Goal: Task Accomplishment & Management: Use online tool/utility

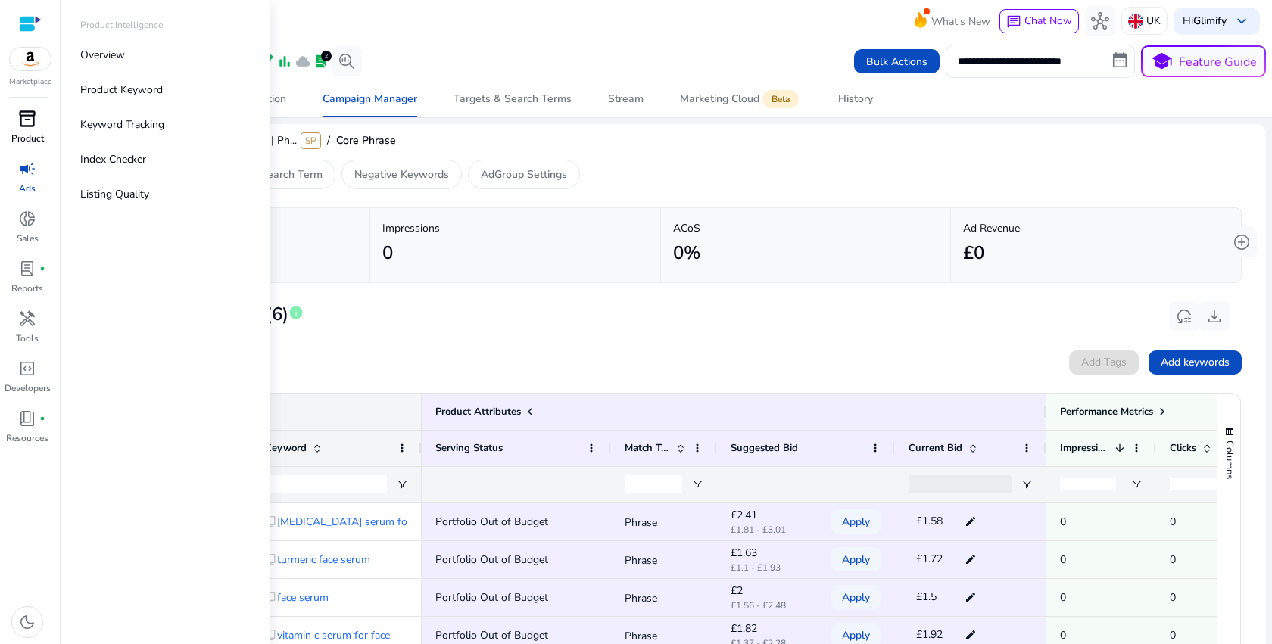
click at [33, 121] on span "inventory_2" at bounding box center [27, 119] width 18 height 18
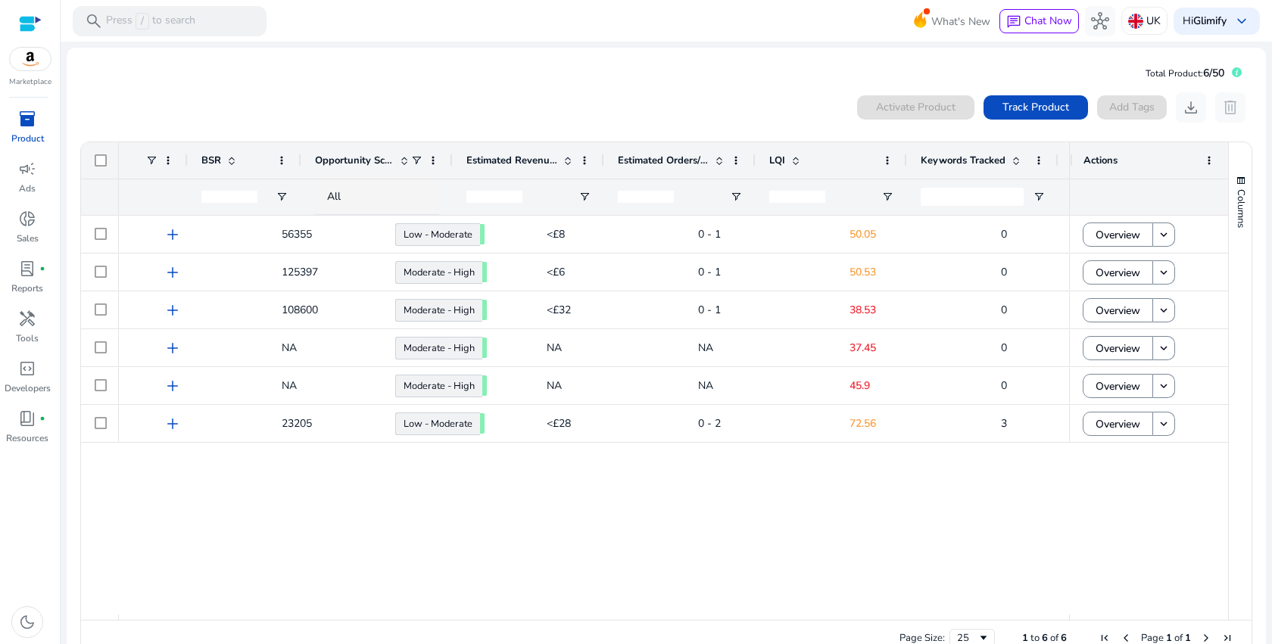
scroll to position [0, 552]
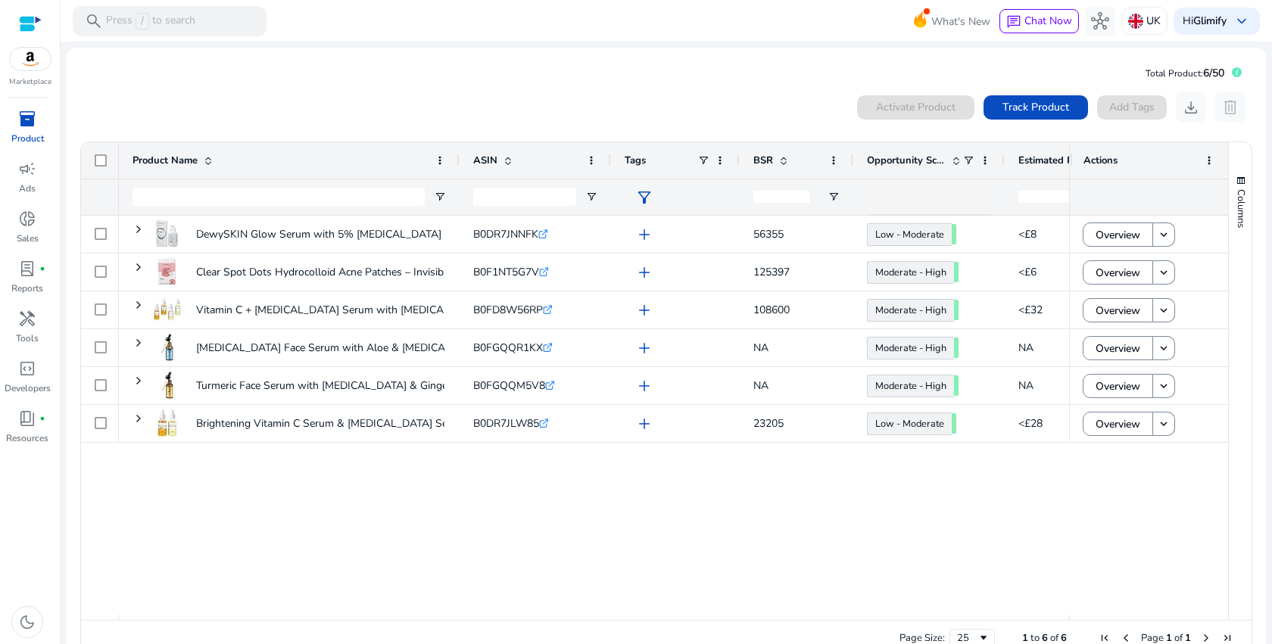
click at [623, 107] on div "0 products selected Activate Product Track Product Add Tags download delete" at bounding box center [667, 107] width 1174 height 30
click at [31, 168] on span "campaign" at bounding box center [27, 169] width 18 height 18
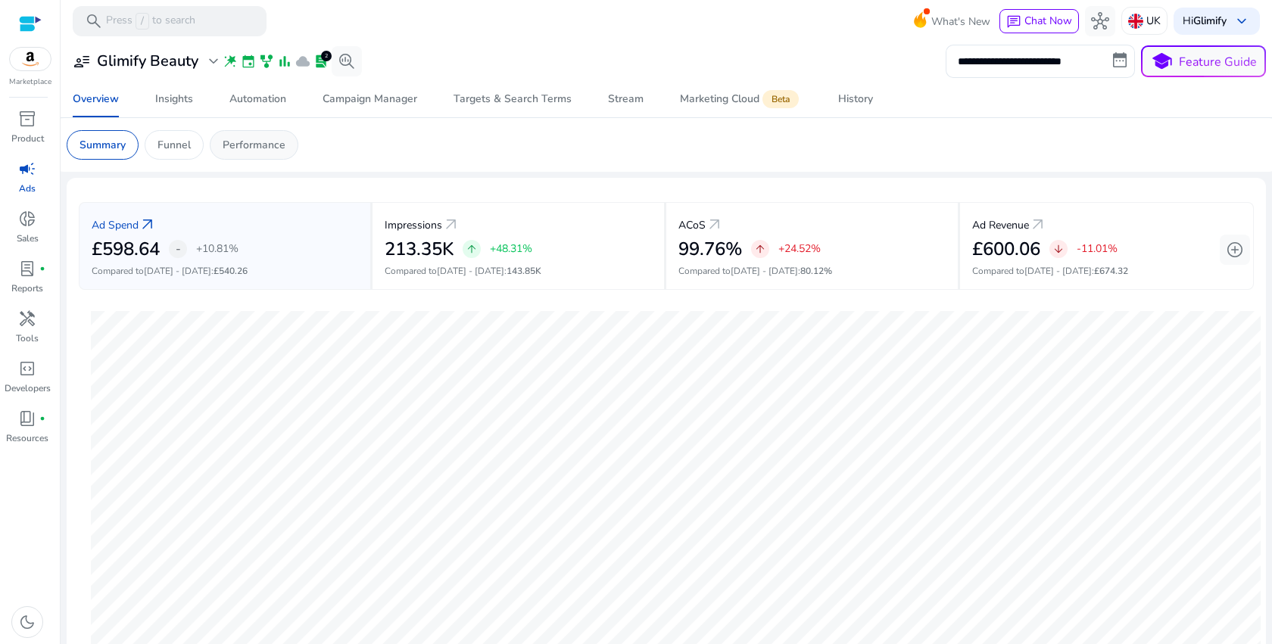
click at [272, 156] on div "Performance" at bounding box center [254, 145] width 89 height 30
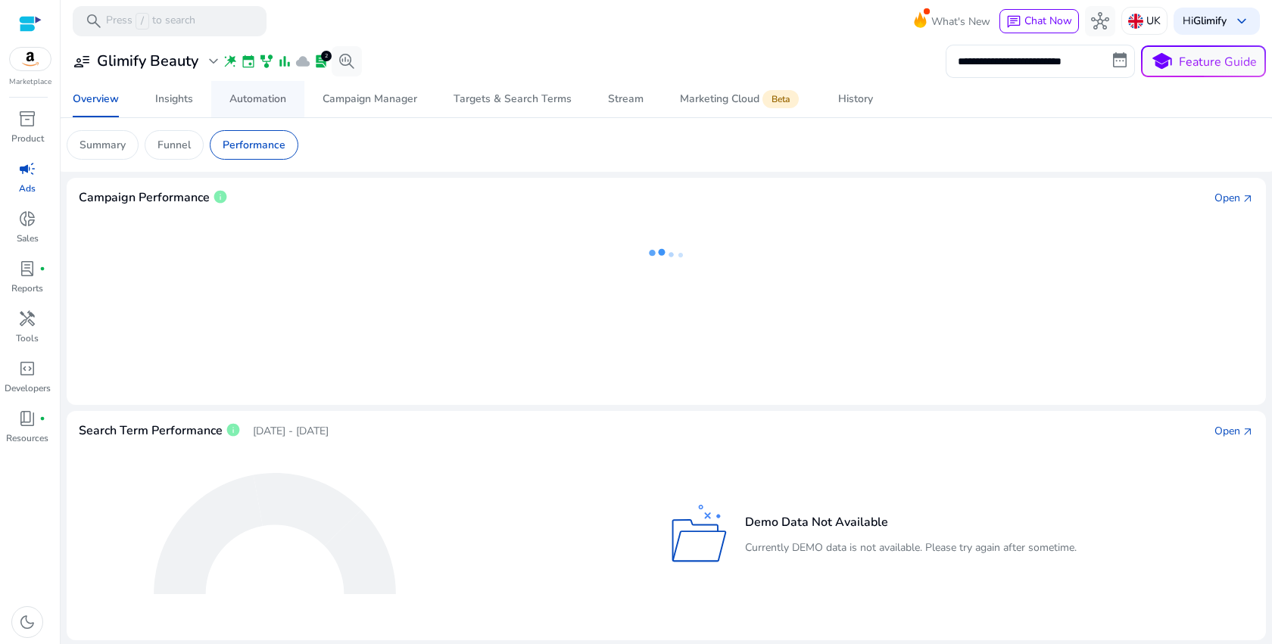
click at [248, 102] on div "Automation" at bounding box center [257, 99] width 57 height 11
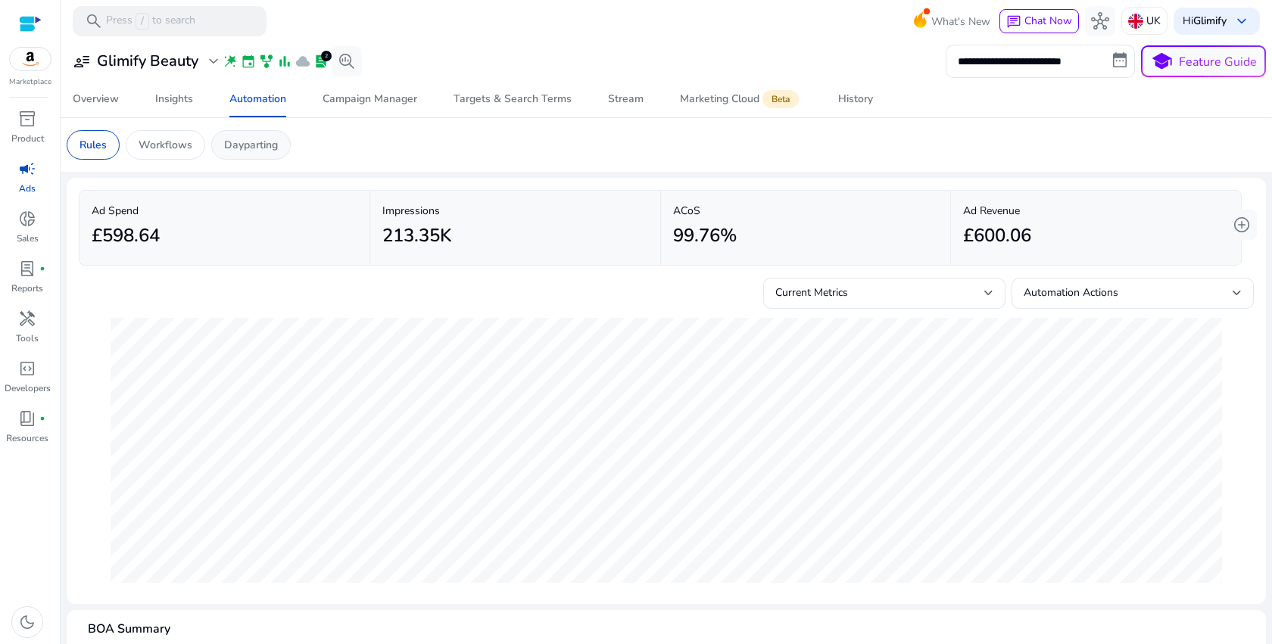
click at [275, 151] on p "Dayparting" at bounding box center [251, 145] width 54 height 16
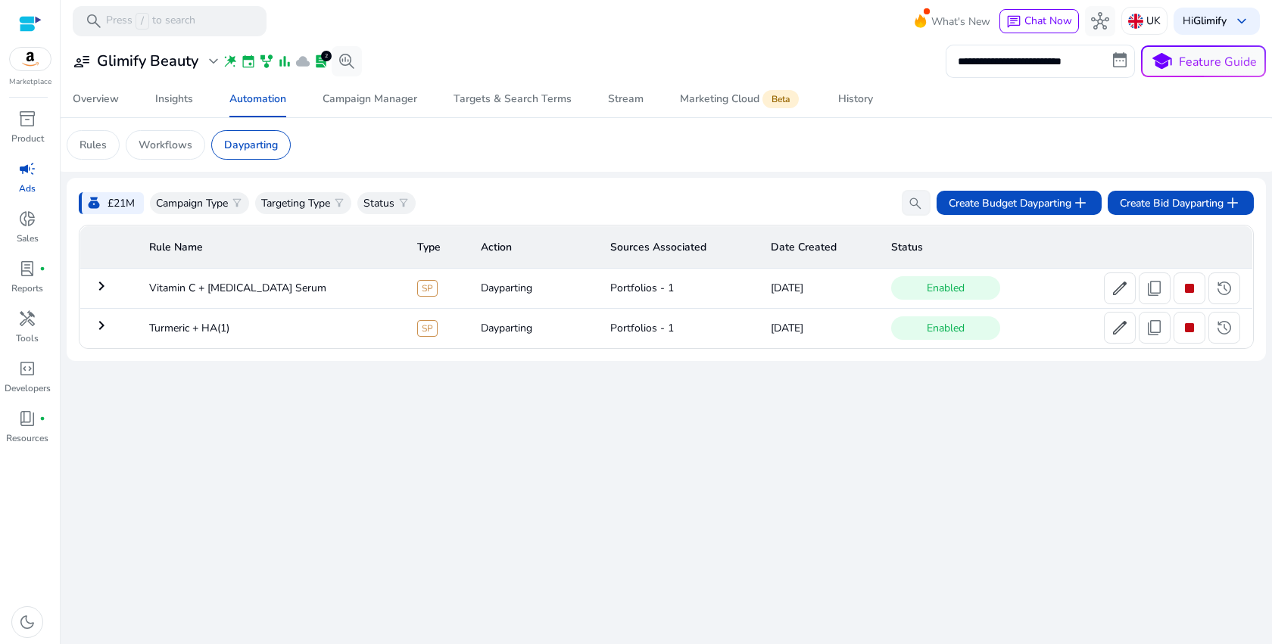
click at [104, 291] on mat-icon "keyboard_arrow_right" at bounding box center [101, 286] width 18 height 18
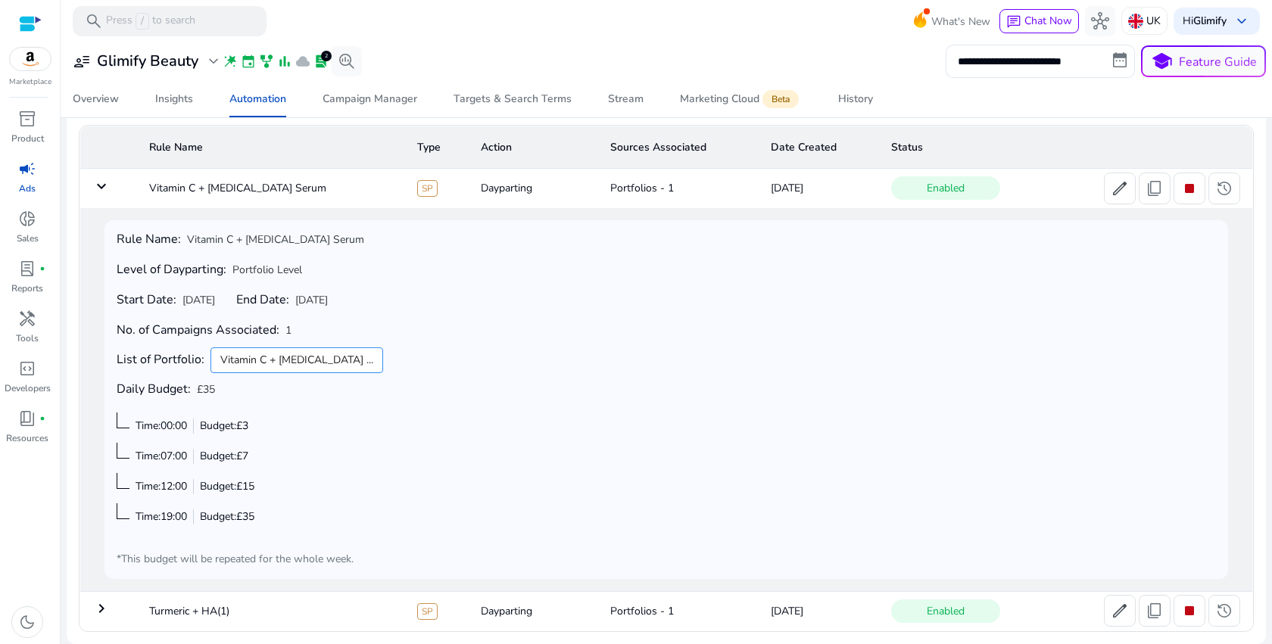
scroll to position [101, 0]
